Goal: Task Accomplishment & Management: Manage account settings

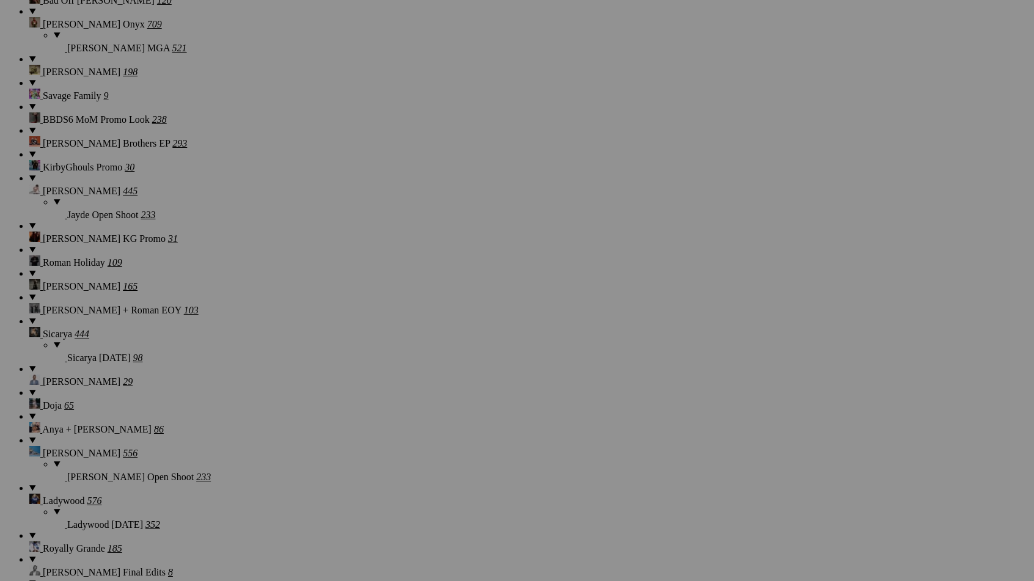
scroll to position [10766, 0]
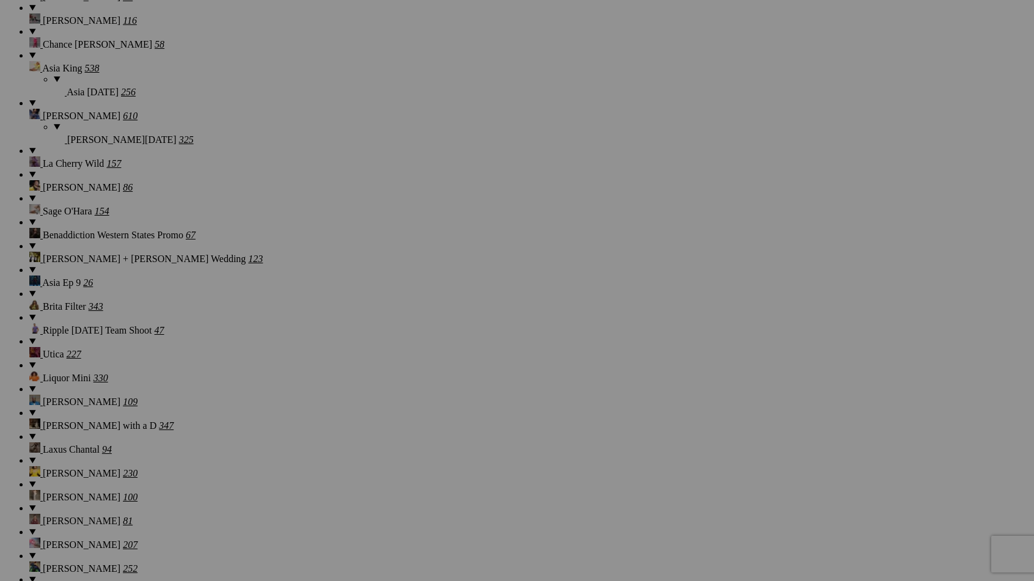
scroll to position [10880, 0]
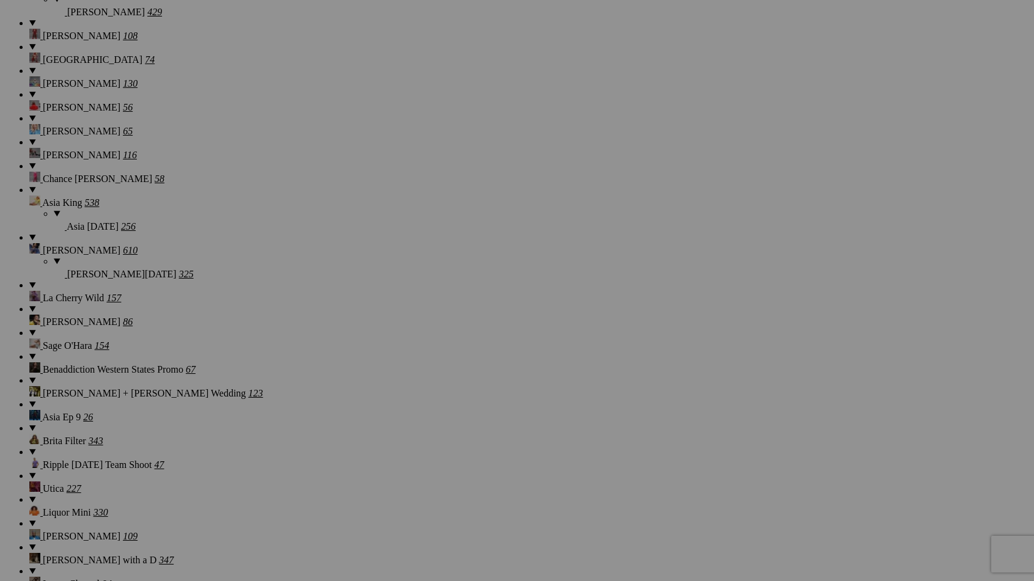
scroll to position [10880, 0]
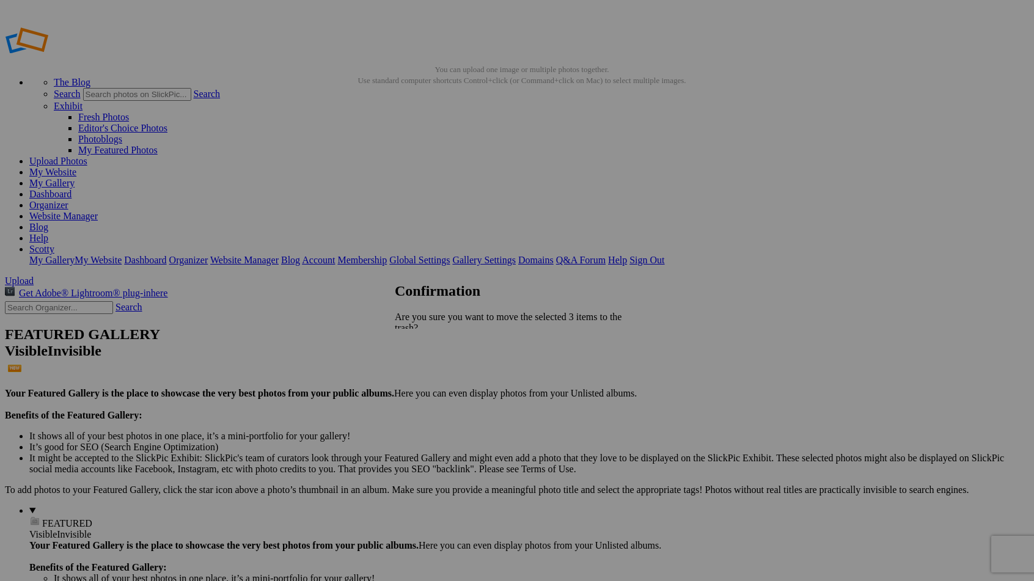
click at [626, 386] on div "Cancel Yes" at bounding box center [517, 381] width 244 height 11
click at [436, 378] on span "Yes" at bounding box center [429, 381] width 14 height 10
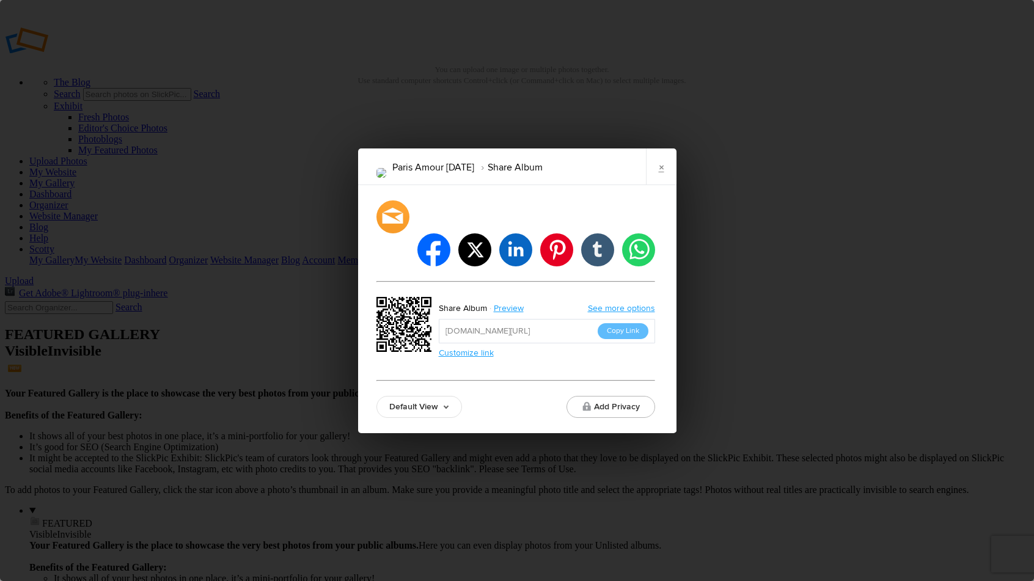
click at [404, 378] on div "facebook twitter linkedin pinterest tumblr whatsapp Share Album Preview See mor…" at bounding box center [515, 309] width 279 height 218
click at [404, 396] on link "Default View" at bounding box center [419, 407] width 86 height 22
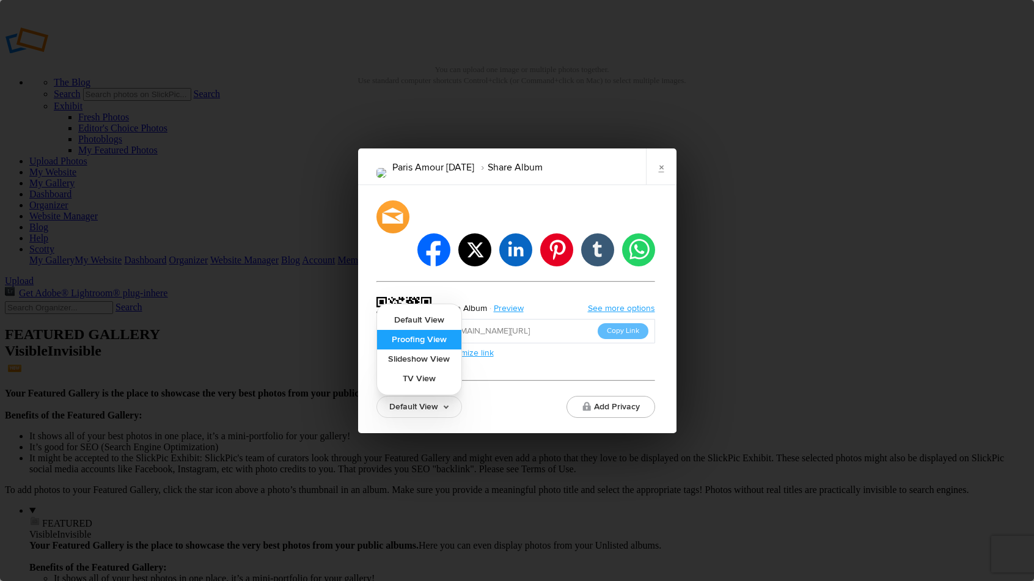
click at [412, 330] on link "Proofing View" at bounding box center [419, 340] width 84 height 20
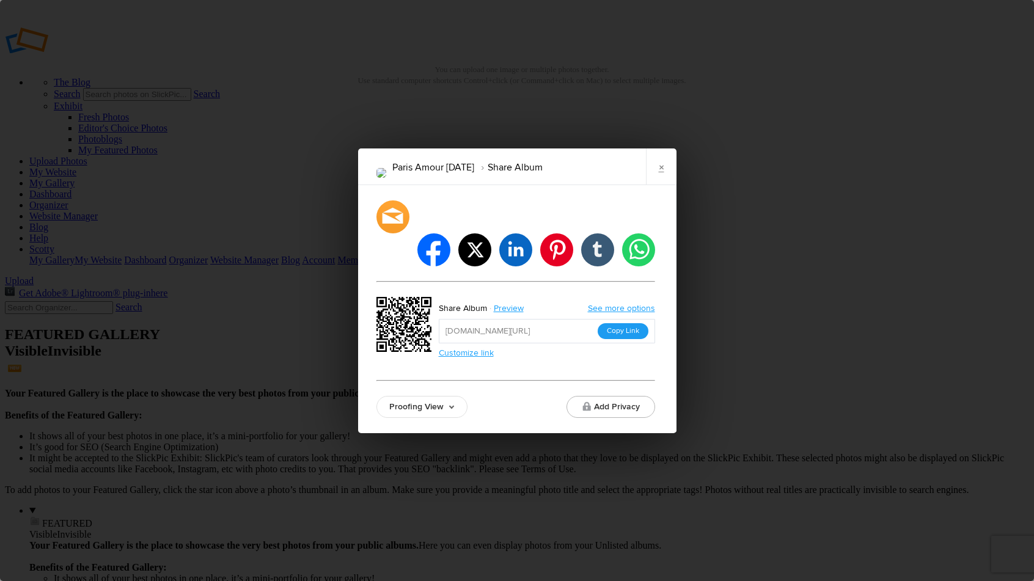
click at [626, 323] on button "Copy Link" at bounding box center [623, 331] width 51 height 16
click at [661, 180] on link "×" at bounding box center [661, 166] width 31 height 37
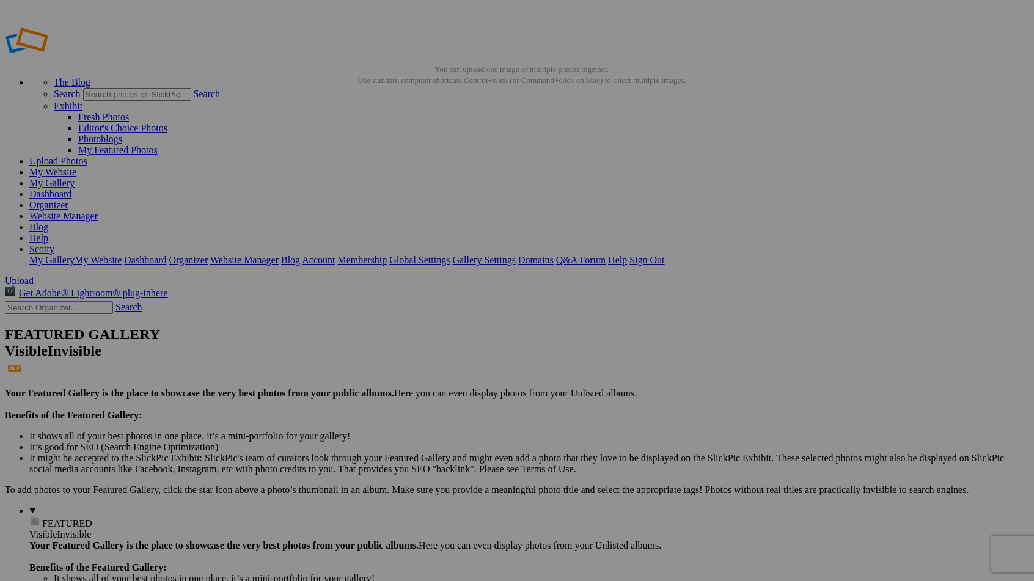
click at [68, 200] on link "Organizer" at bounding box center [48, 205] width 39 height 10
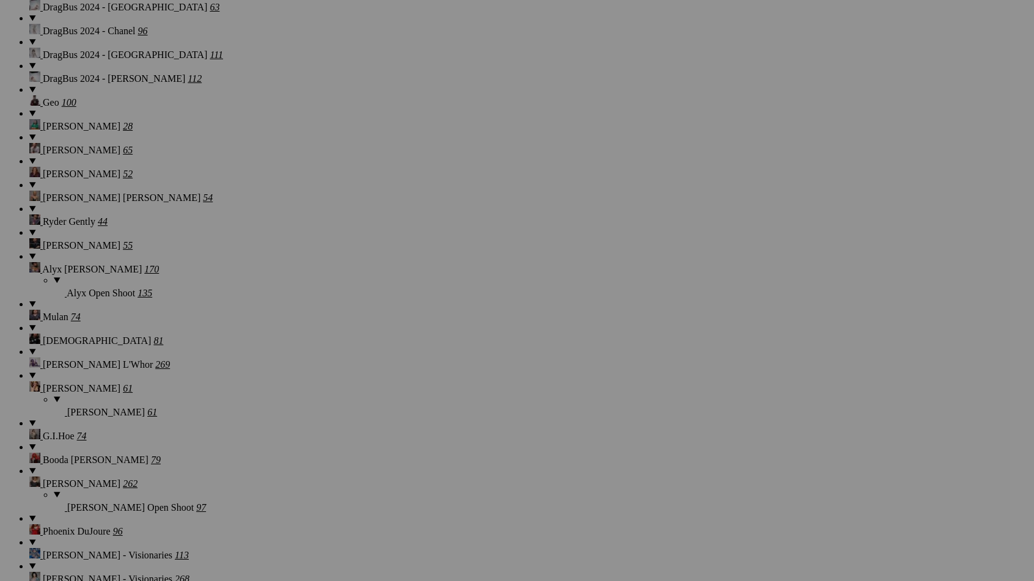
scroll to position [11627, 0]
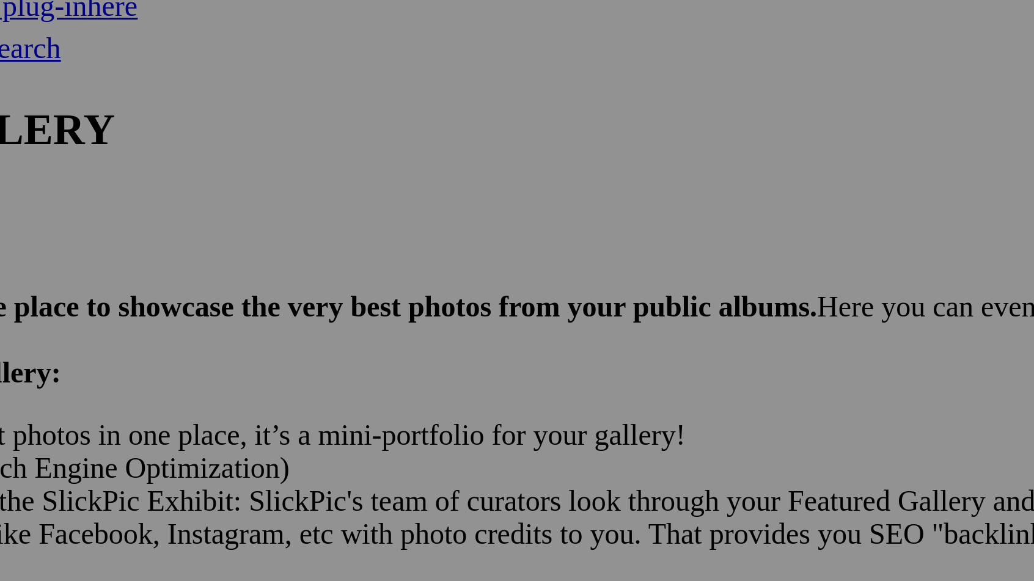
scroll to position [196, 0]
